Goal: Complete application form

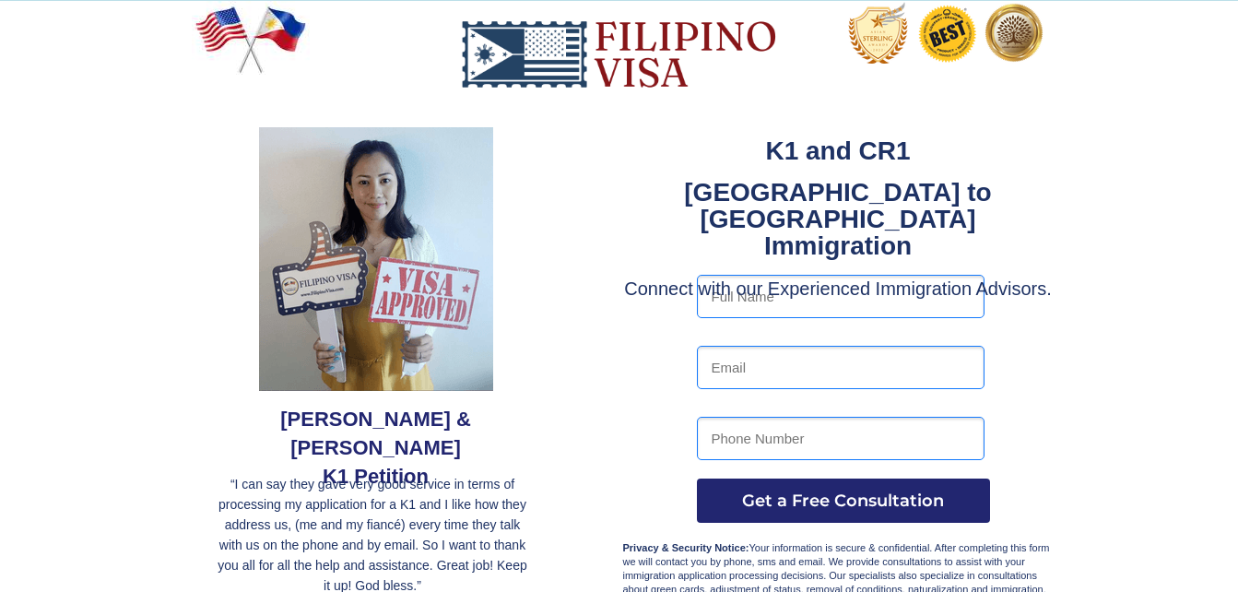
click at [785, 291] on input "text" at bounding box center [841, 296] width 288 height 43
click at [904, 300] on input "[PERSON_NAME]" at bounding box center [841, 296] width 288 height 43
type input "[PERSON_NAME] CATULONG"
click at [892, 370] on input "email" at bounding box center [841, 367] width 288 height 43
type input "[EMAIL_ADDRESS][DOMAIN_NAME]"
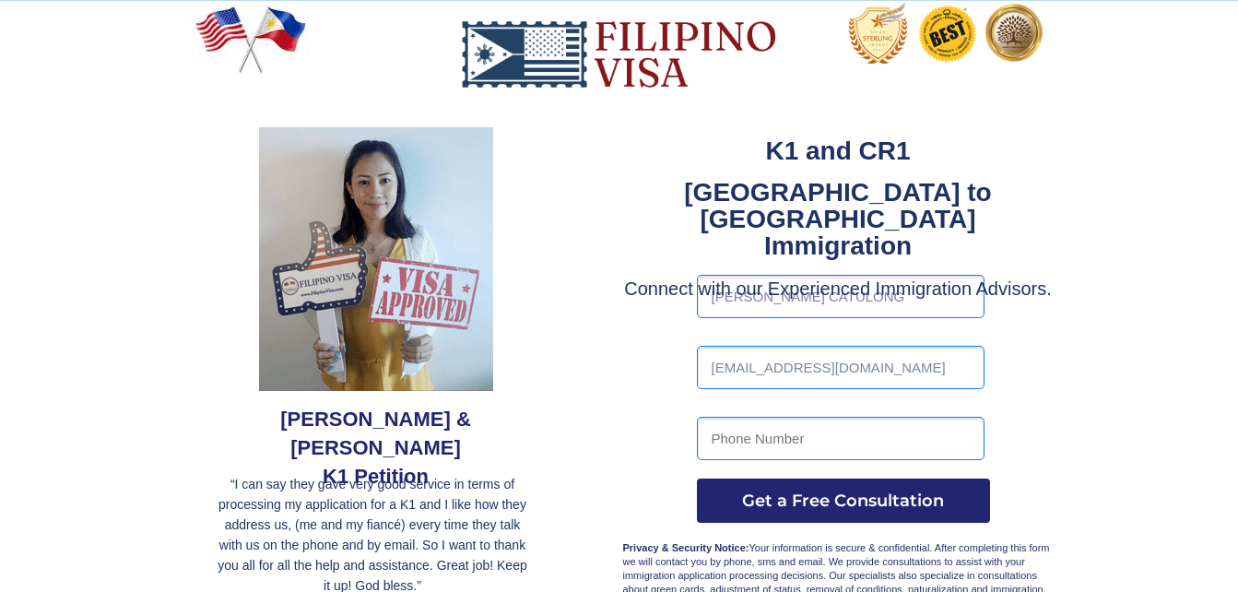
click at [852, 422] on input "tel" at bounding box center [841, 438] width 288 height 43
type input "09054614344"
click at [819, 496] on span "Get a Free Consultation" at bounding box center [843, 500] width 293 height 20
click at [830, 509] on span "Get a Free Consultation" at bounding box center [843, 500] width 293 height 20
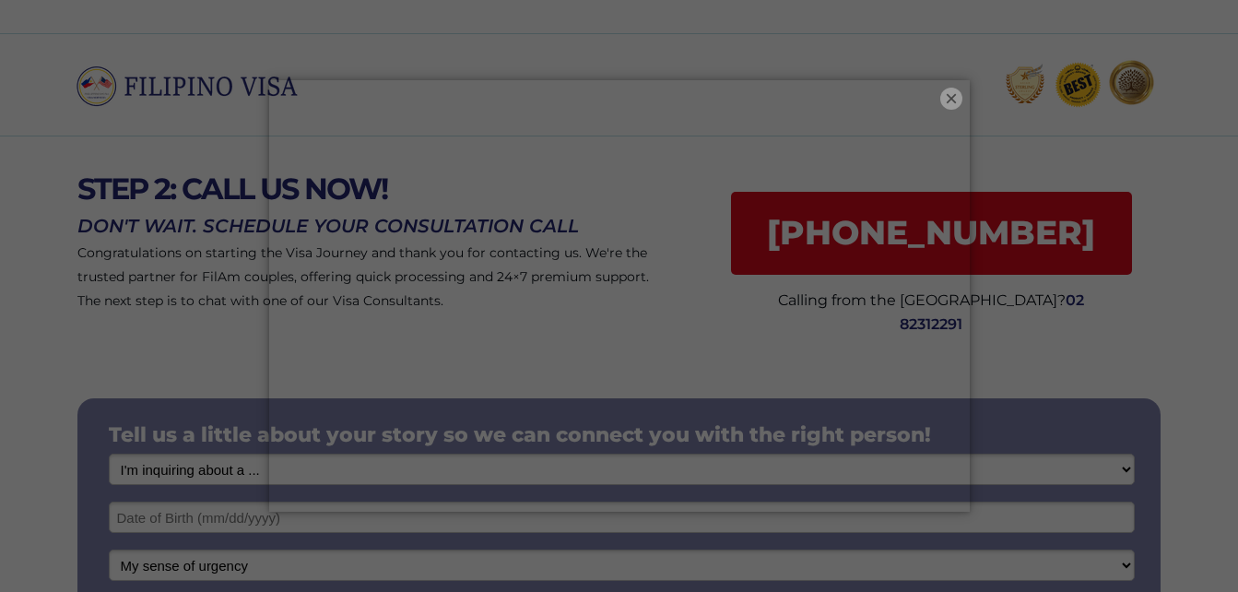
click at [950, 95] on button "×" at bounding box center [951, 99] width 22 height 22
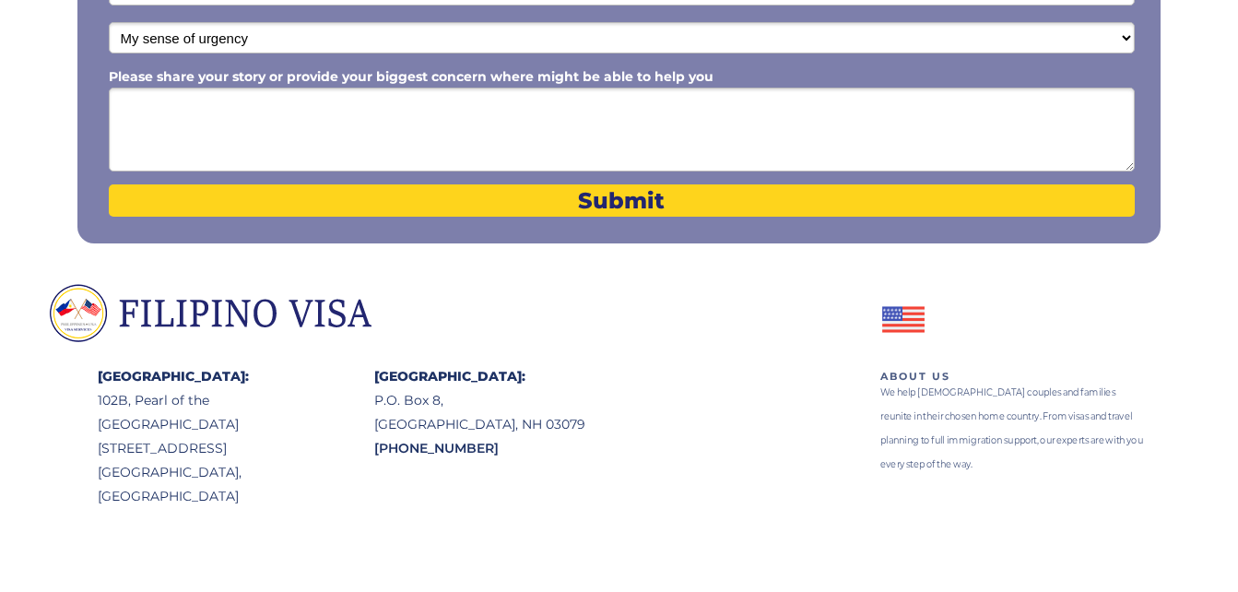
scroll to position [539, 0]
